Goal: Task Accomplishment & Management: Manage account settings

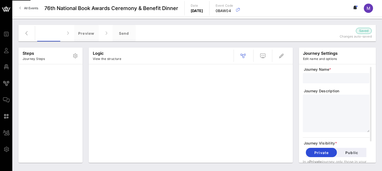
type input "Standard Invite + RSVP + Form"
type textarea "**********"
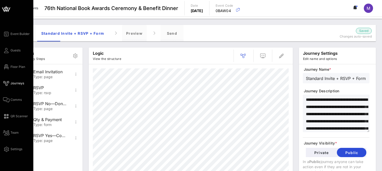
click at [18, 143] on div "Event Builder Guests Floor Plan Journeys Comms QR Scanner Team Settings" at bounding box center [18, 91] width 30 height 121
click at [19, 149] on span "Settings" at bounding box center [17, 148] width 12 height 5
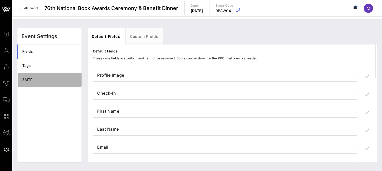
click at [45, 83] on div "SMTP" at bounding box center [49, 79] width 55 height 11
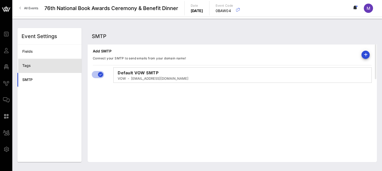
click at [37, 65] on div "Tags" at bounding box center [49, 65] width 55 height 4
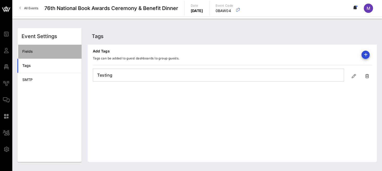
click at [46, 46] on div "Fields" at bounding box center [49, 51] width 55 height 11
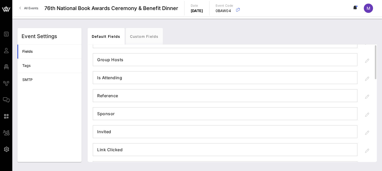
scroll to position [287, 0]
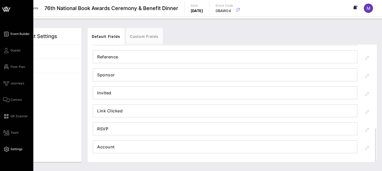
click at [17, 37] on link "Event Builder" at bounding box center [16, 34] width 27 height 6
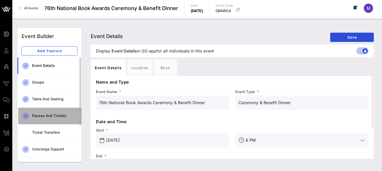
click at [46, 114] on div "Passes and Tickets" at bounding box center [54, 115] width 45 height 4
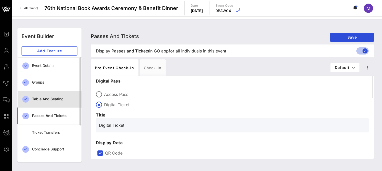
click at [49, 97] on div "Table and Seating" at bounding box center [54, 99] width 45 height 4
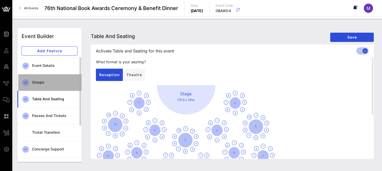
click at [51, 81] on div "Groups" at bounding box center [54, 82] width 45 height 4
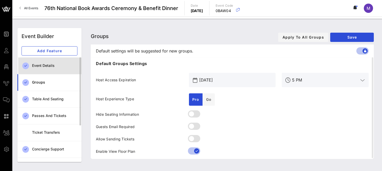
click at [58, 67] on div "Event Details" at bounding box center [54, 65] width 45 height 4
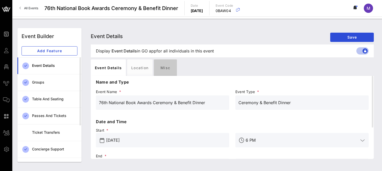
click at [168, 66] on div "Misc" at bounding box center [165, 67] width 23 height 16
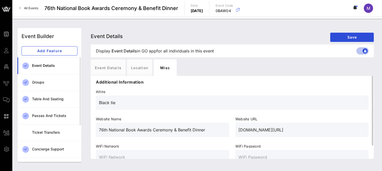
scroll to position [16, 0]
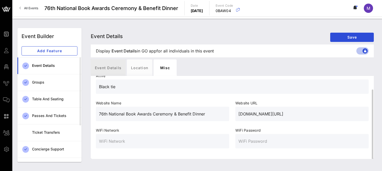
click at [107, 70] on div "Event Details" at bounding box center [108, 67] width 35 height 16
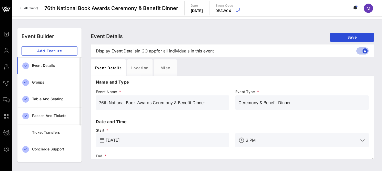
scroll to position [50, 0]
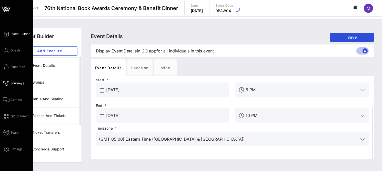
click at [16, 82] on span "Journeys" at bounding box center [18, 83] width 14 height 5
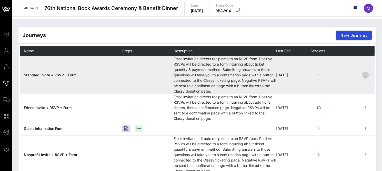
click at [362, 73] on icon "button" at bounding box center [365, 75] width 6 height 6
click at [182, 71] on td "Email invitation directs recipients to an RSVP form. Positive RSVPs will be dir…" at bounding box center [225, 75] width 103 height 38
click at [59, 74] on span "Standard Invite + RSVP + Form" at bounding box center [50, 75] width 53 height 4
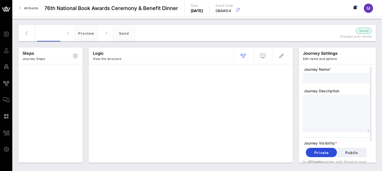
type input "Standard Invite + RSVP + Form"
type textarea "**********"
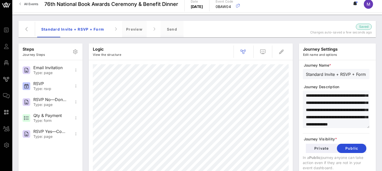
scroll to position [4, 0]
click at [25, 21] on div "Standard Invite + RSVP + Form Preview Send Saved Changes auto-saved a few secon…" at bounding box center [196, 29] width 357 height 16
click at [27, 31] on icon "button" at bounding box center [27, 29] width 6 height 6
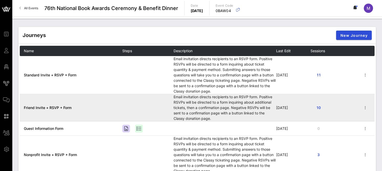
click at [87, 105] on td "Friend Invite + RSVP + Form" at bounding box center [71, 107] width 103 height 27
click at [63, 104] on td "Friend Invite + RSVP + Form" at bounding box center [71, 107] width 103 height 27
click at [64, 105] on span "Friend Invite + RSVP + Form" at bounding box center [48, 107] width 48 height 4
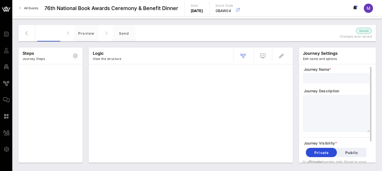
type input "Friend Invite + RSVP + Form"
type textarea "**********"
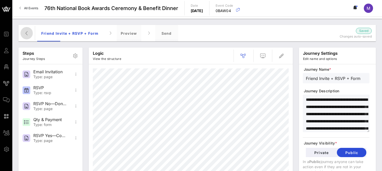
click at [25, 34] on icon "button" at bounding box center [27, 33] width 6 height 6
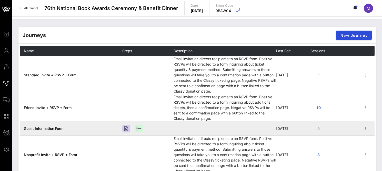
click at [61, 127] on span "Guest Information Form" at bounding box center [43, 128] width 39 height 4
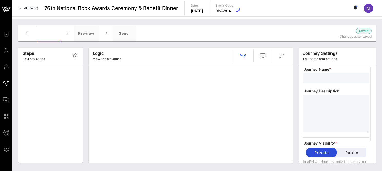
type input "Guest Information Form"
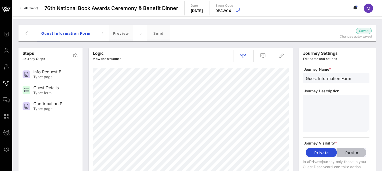
click at [357, 150] on span "Public" at bounding box center [351, 152] width 21 height 4
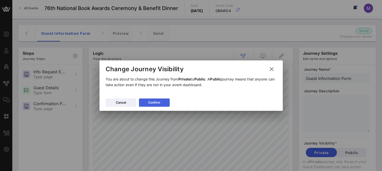
click at [157, 101] on div "Confirm" at bounding box center [154, 102] width 12 height 5
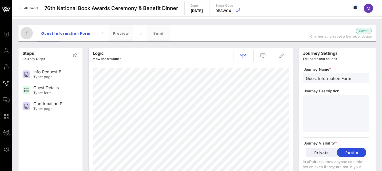
click at [26, 36] on icon "button" at bounding box center [27, 33] width 6 height 6
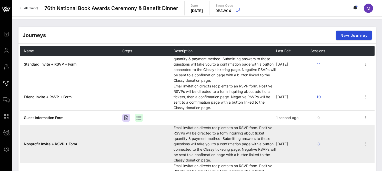
scroll to position [12, 0]
click at [65, 141] on span "Nonprofit Invite + RSVP + Form" at bounding box center [50, 143] width 53 height 4
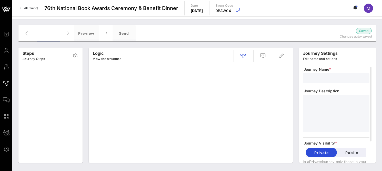
type input "Nonprofit Invite + RSVP + Form"
type textarea "**********"
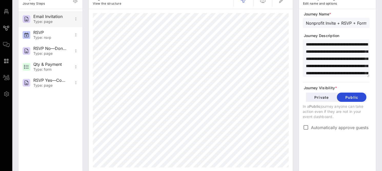
scroll to position [14, 0]
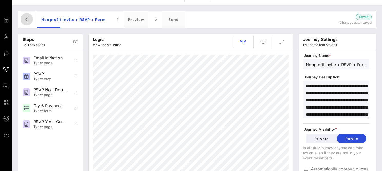
click at [23, 16] on span "button" at bounding box center [27, 19] width 12 height 6
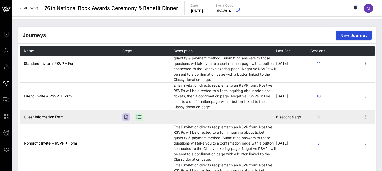
scroll to position [37, 0]
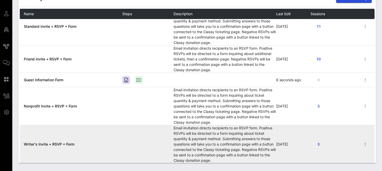
click at [60, 140] on td "Writer's Invite + RSVP + Form" at bounding box center [71, 144] width 103 height 38
click at [62, 142] on span "Writer's Invite + RSVP + Form" at bounding box center [49, 144] width 51 height 4
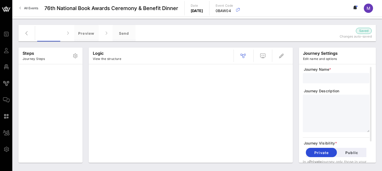
type input "Writer's Invite + RSVP + Form"
type textarea "**********"
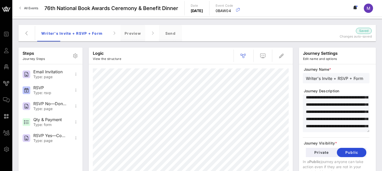
scroll to position [34, 0]
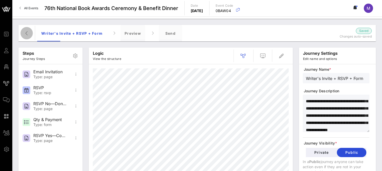
click at [28, 34] on icon "button" at bounding box center [27, 33] width 6 height 6
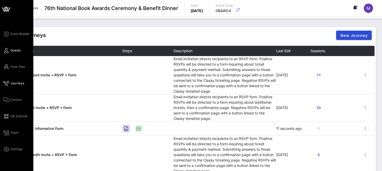
click at [12, 51] on span "Guests" at bounding box center [16, 50] width 10 height 5
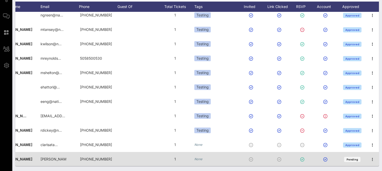
scroll to position [8, 94]
click at [370, 156] on icon "button" at bounding box center [373, 159] width 6 height 6
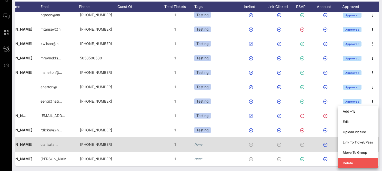
click at [295, 141] on div at bounding box center [303, 144] width 18 height 14
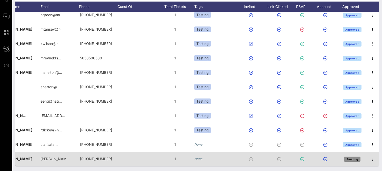
click at [350, 157] on span "Pending" at bounding box center [352, 158] width 12 height 3
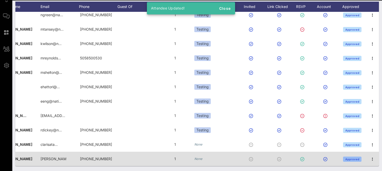
click at [350, 157] on span "Approved" at bounding box center [352, 158] width 14 height 3
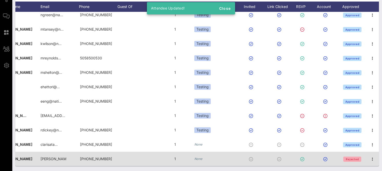
click at [346, 157] on span "Rejected" at bounding box center [352, 158] width 13 height 3
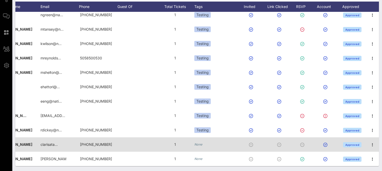
click at [300, 142] on icon at bounding box center [302, 144] width 4 height 4
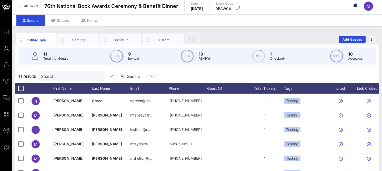
scroll to position [0, 0]
